Goal: Task Accomplishment & Management: Manage account settings

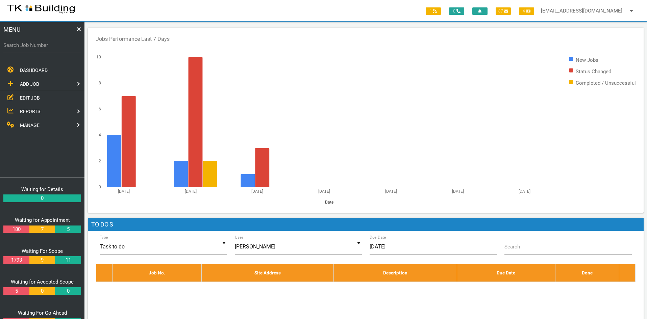
click at [26, 97] on span "EDIT JOB" at bounding box center [30, 97] width 20 height 5
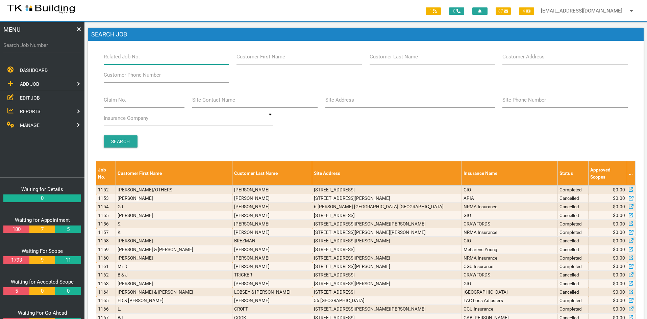
click at [154, 60] on input "Related Job No." at bounding box center [166, 57] width 125 height 16
type input "28162"
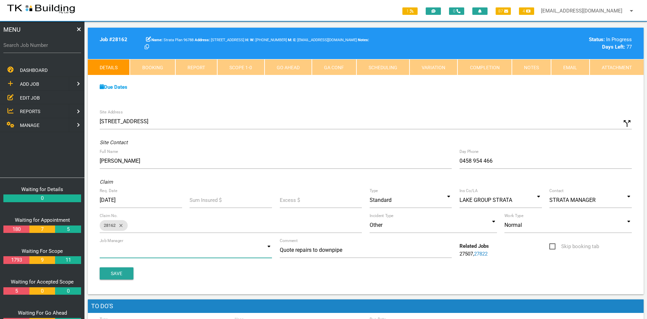
click at [267, 248] on input at bounding box center [186, 251] width 172 height 16
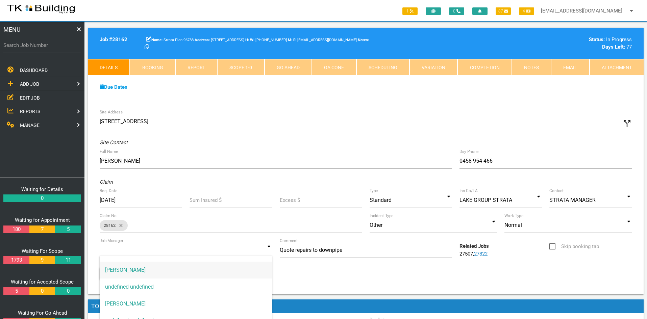
scroll to position [17, 0]
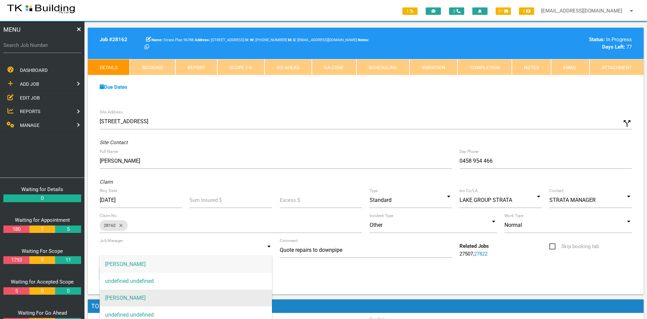
click at [156, 298] on span "[PERSON_NAME]" at bounding box center [186, 298] width 172 height 17
type input "[PERSON_NAME]"
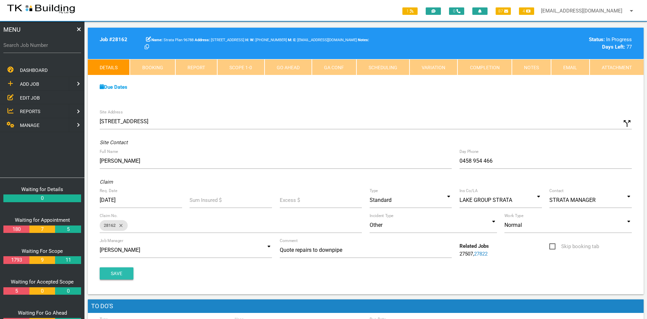
click at [119, 273] on button "Save" at bounding box center [117, 274] width 34 height 12
click at [422, 104] on div "Due Dates Waiting for Appointment From [DATE] To [DATE] Waiting For Scope From …" at bounding box center [366, 90] width 556 height 31
click at [527, 69] on link "Notes" at bounding box center [531, 67] width 39 height 16
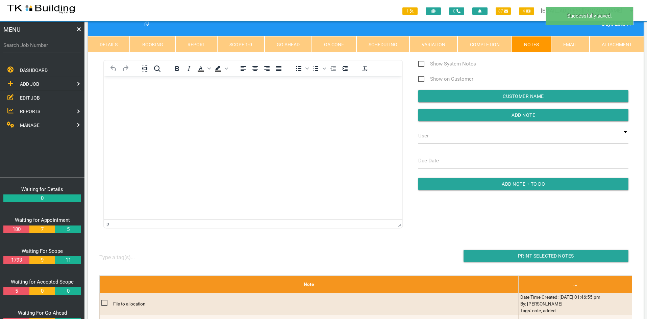
scroll to position [0, 0]
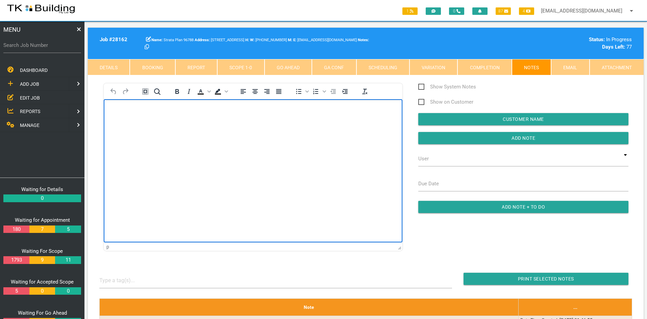
click at [195, 130] on html at bounding box center [253, 114] width 299 height 31
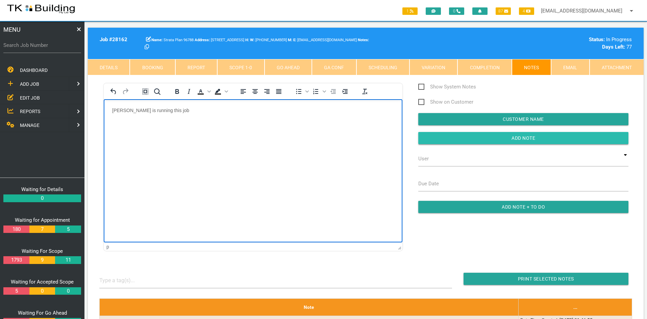
click at [522, 139] on input "Add Note" at bounding box center [523, 138] width 210 height 12
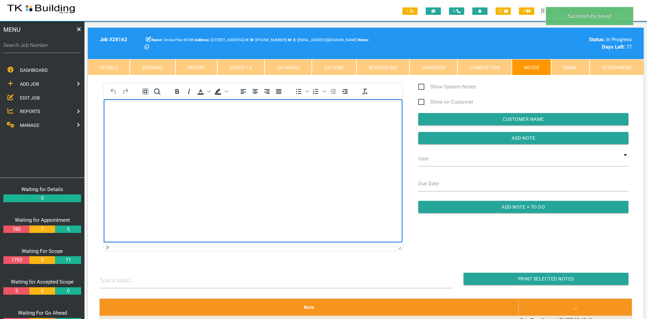
click at [235, 130] on html at bounding box center [253, 114] width 299 height 31
click at [240, 130] on html at bounding box center [253, 114] width 299 height 31
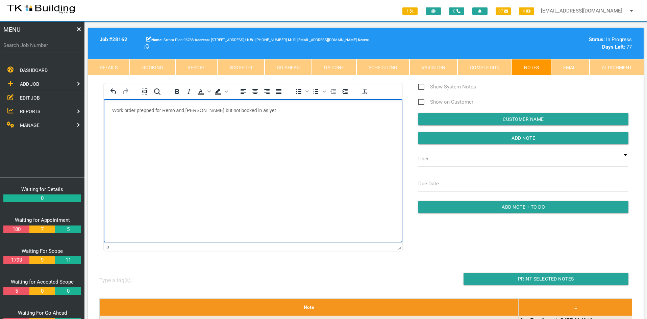
click at [252, 130] on html "Work order prepped for Remo and [PERSON_NAME] but not booked in as yet" at bounding box center [253, 114] width 299 height 31
click at [516, 137] on input "Add Note" at bounding box center [523, 138] width 210 height 12
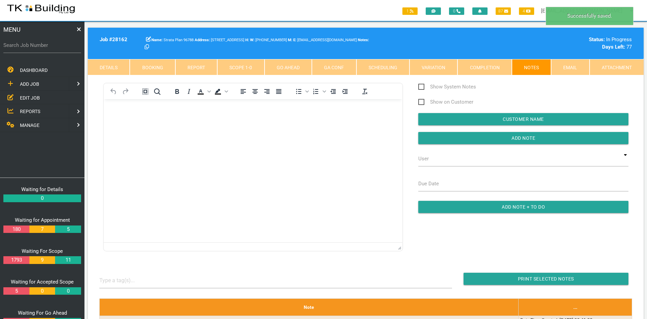
click at [271, 130] on html at bounding box center [253, 114] width 299 height 31
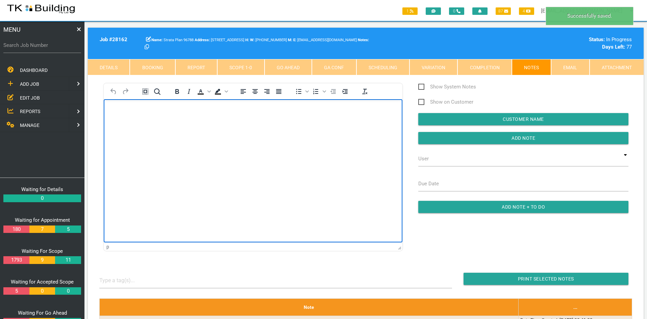
click at [275, 130] on html at bounding box center [253, 114] width 299 height 31
click at [224, 130] on html at bounding box center [253, 114] width 299 height 31
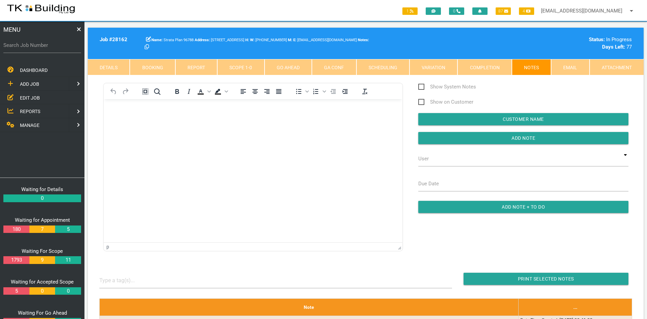
click at [237, 67] on link "Scope 1 - 0" at bounding box center [240, 67] width 47 height 16
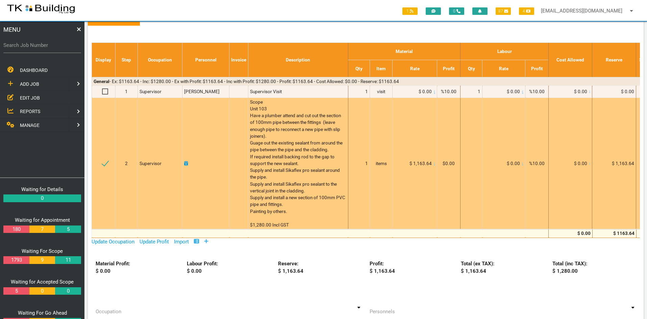
scroll to position [68, 0]
